Goal: Information Seeking & Learning: Learn about a topic

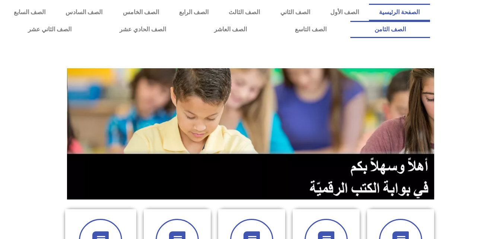
click at [350, 21] on link "الصف الثامن" at bounding box center [389, 29] width 79 height 17
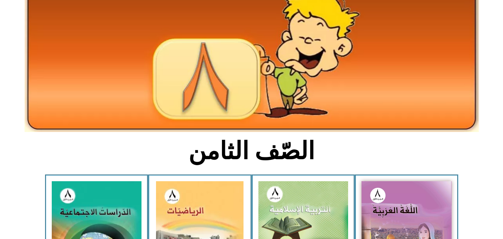
scroll to position [71, 0]
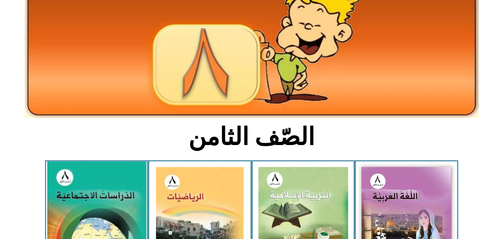
click at [86, 201] on img at bounding box center [96, 222] width 99 height 122
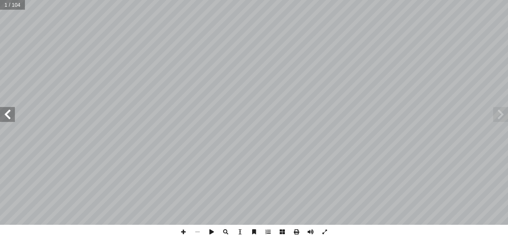
click at [8, 117] on span at bounding box center [7, 114] width 15 height 15
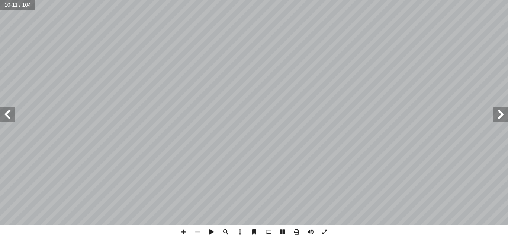
click at [8, 117] on span at bounding box center [7, 114] width 15 height 15
click at [183, 233] on span at bounding box center [183, 231] width 14 height 14
click at [186, 231] on span at bounding box center [183, 231] width 14 height 14
